Goal: Navigation & Orientation: Find specific page/section

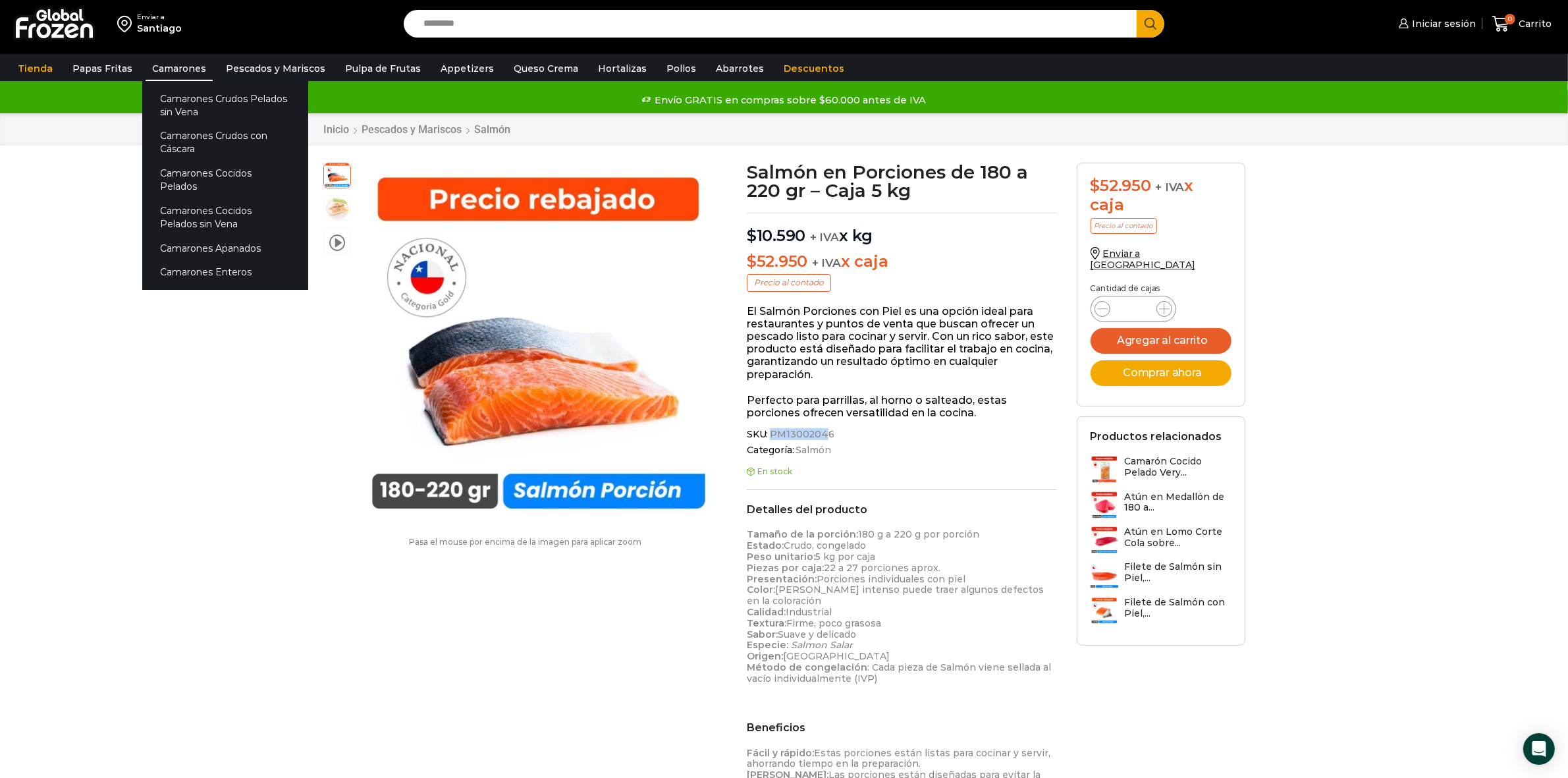
click at [181, 75] on link "Camarones" at bounding box center [180, 68] width 67 height 25
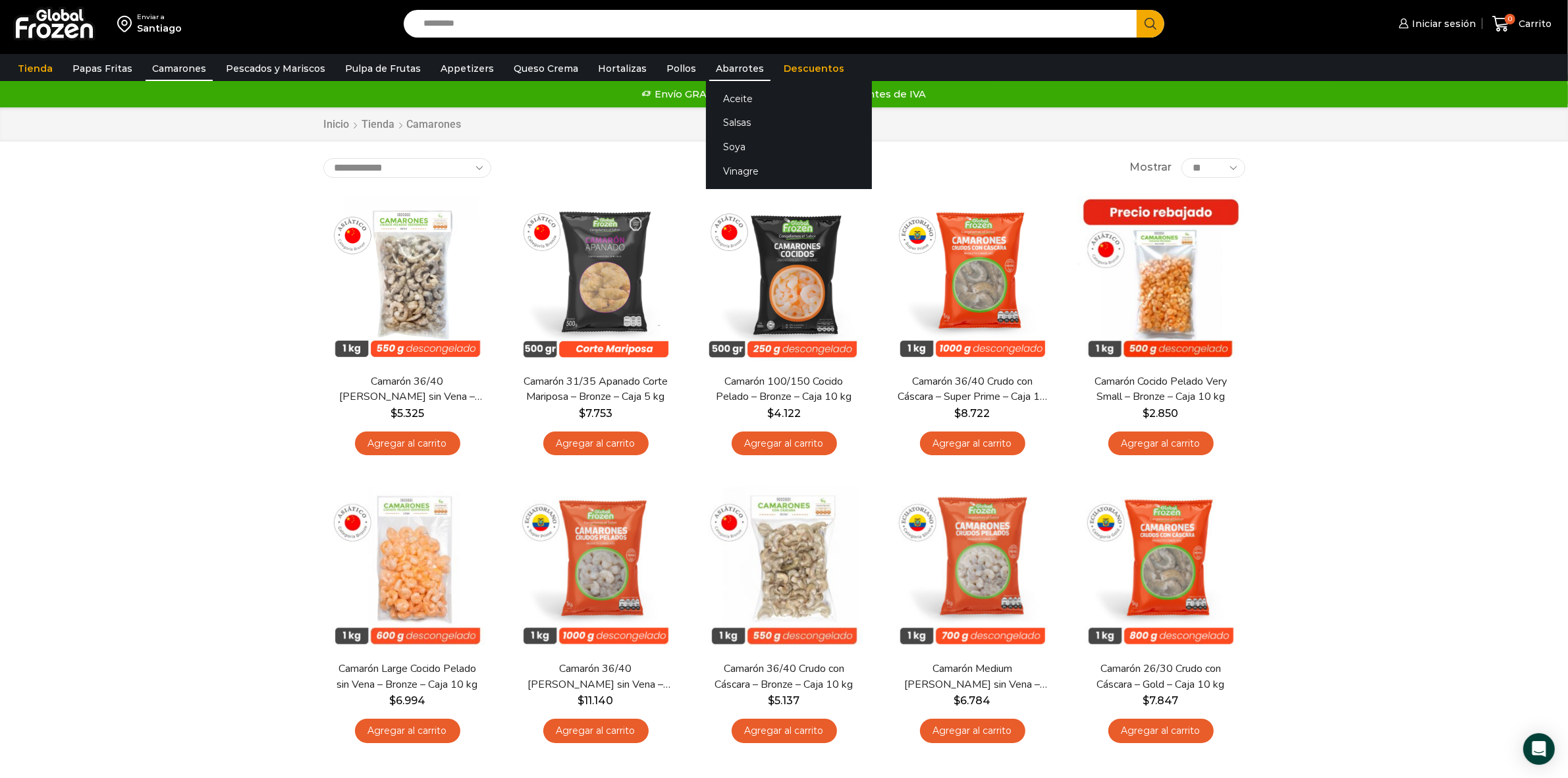
click at [715, 70] on link "Abarrotes" at bounding box center [740, 68] width 62 height 25
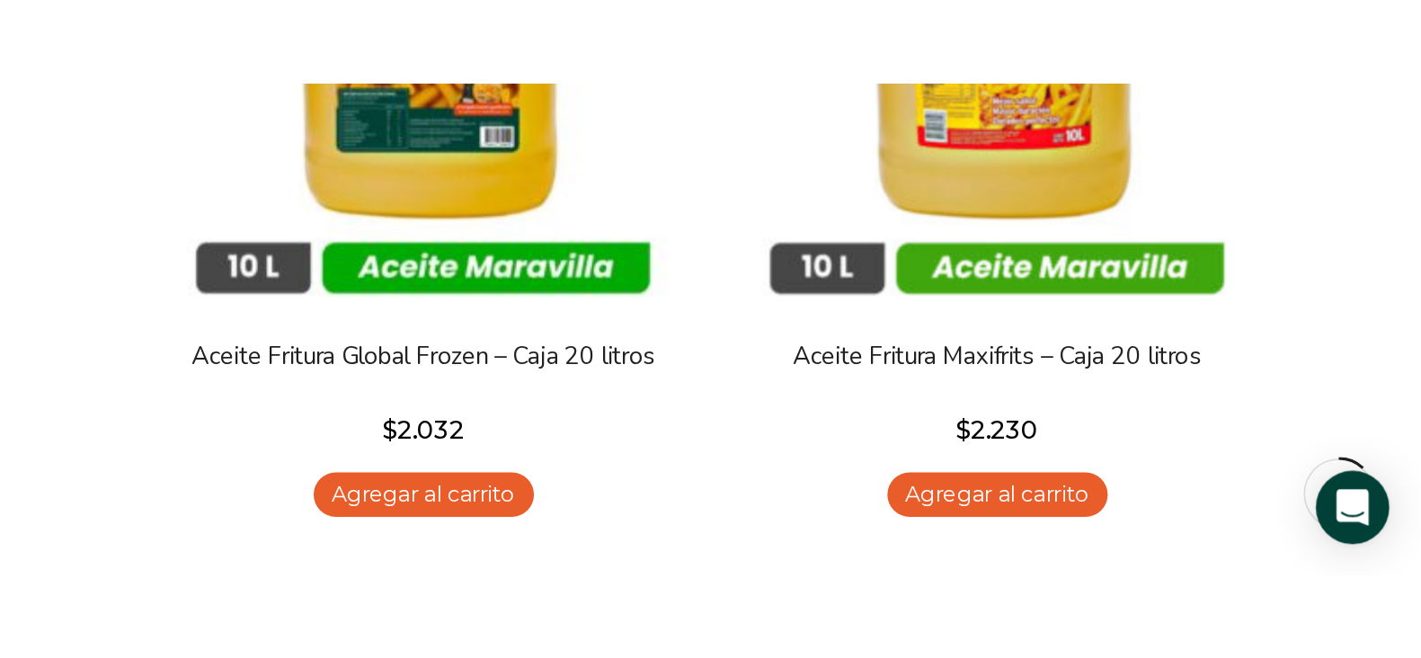
scroll to position [449, 0]
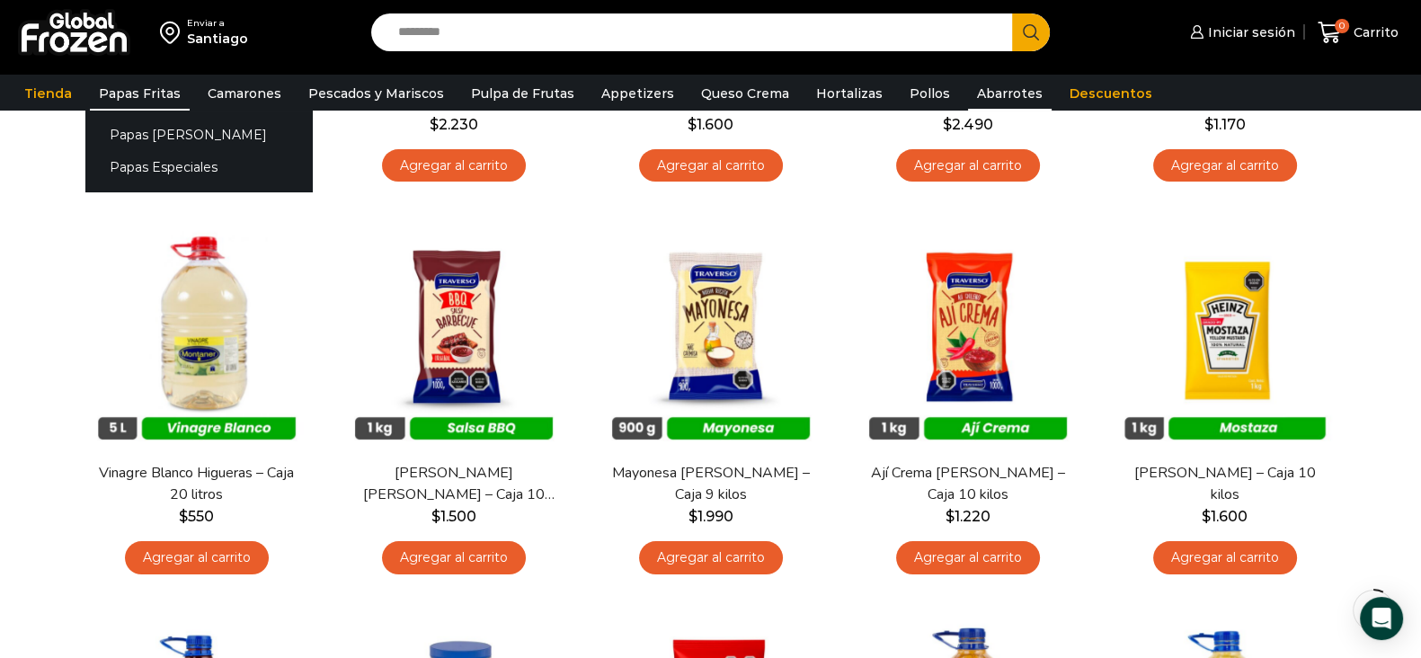
click at [112, 91] on link "Papas Fritas" at bounding box center [140, 93] width 100 height 34
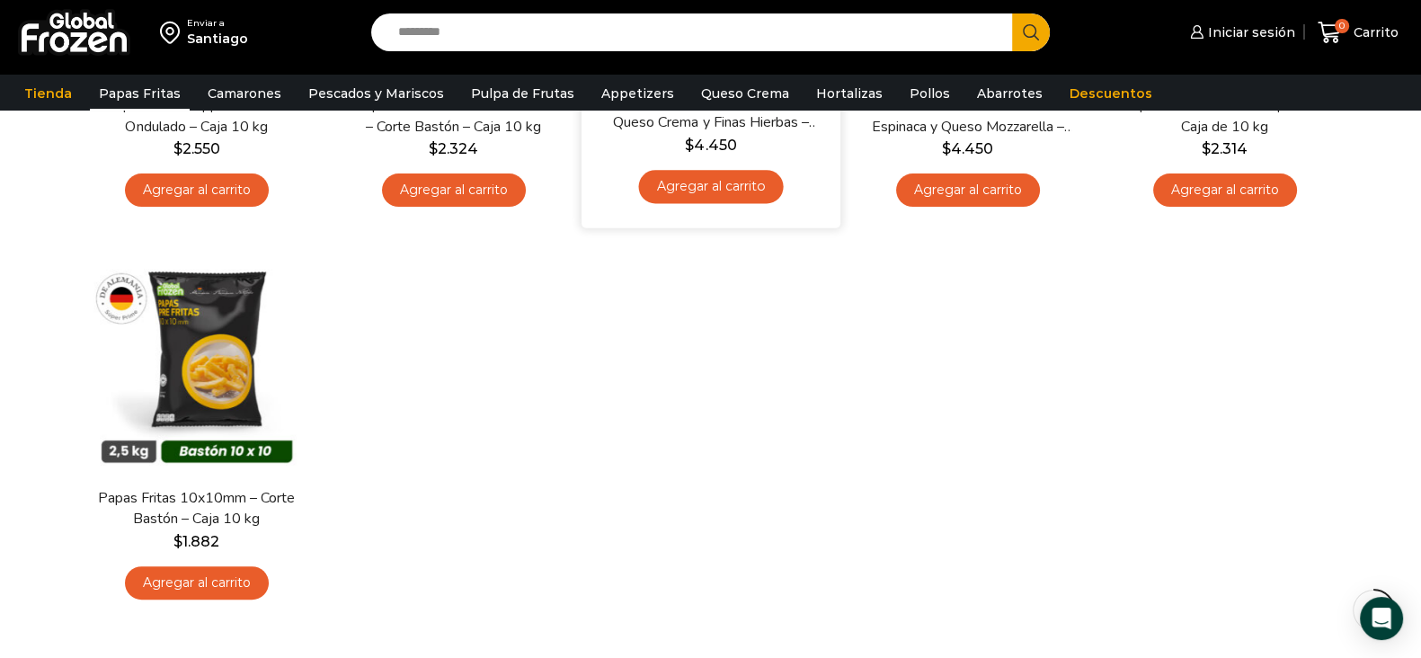
scroll to position [898, 0]
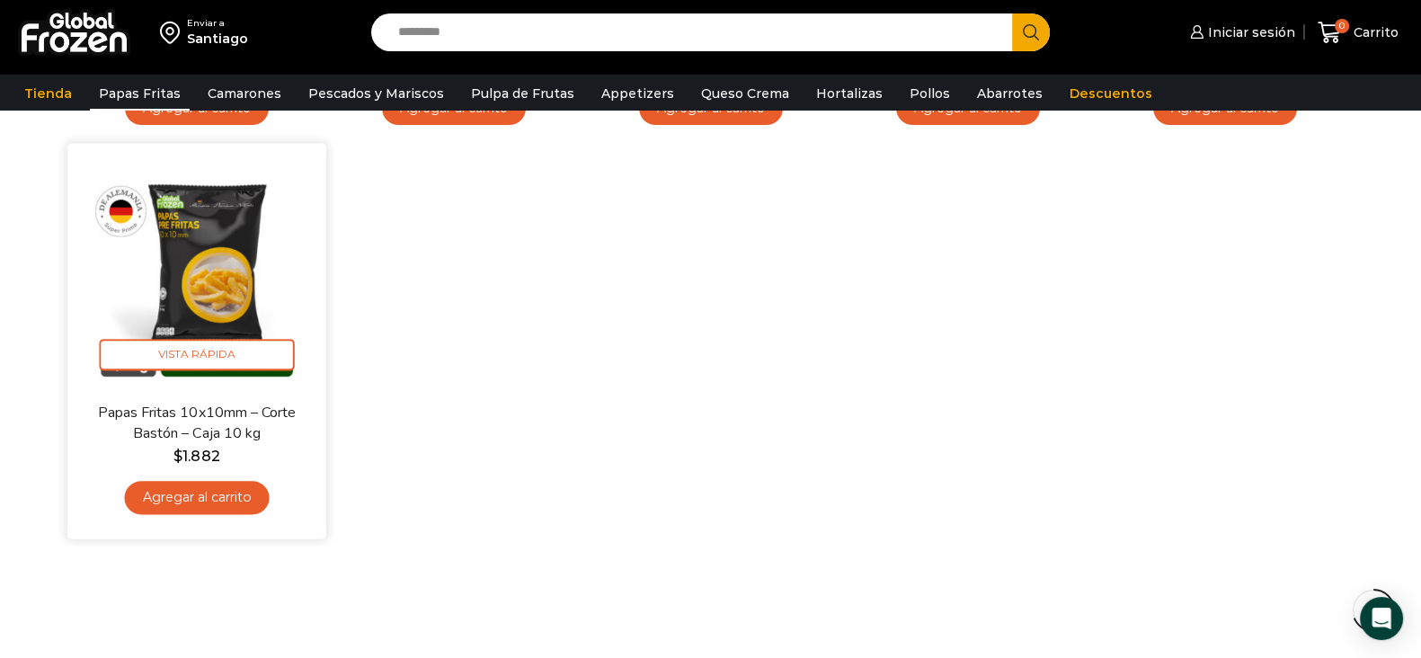
click at [234, 289] on img at bounding box center [197, 273] width 232 height 232
